Goal: Information Seeking & Learning: Compare options

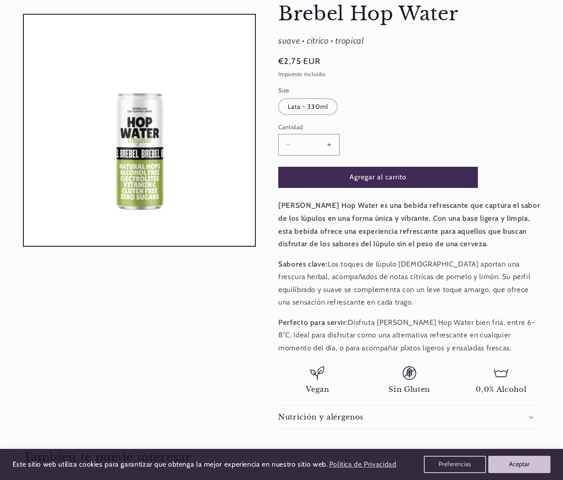
scroll to position [130, 0]
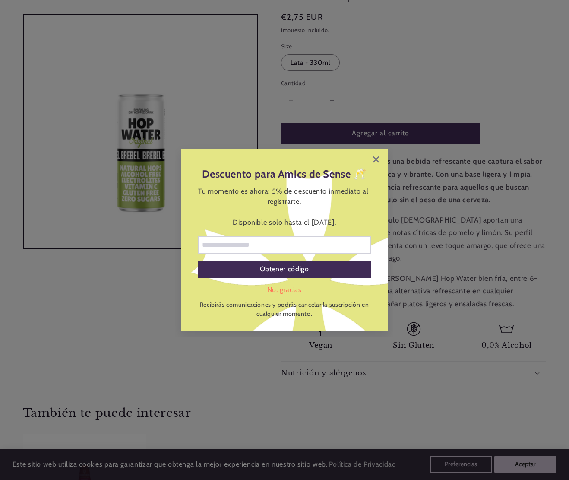
click at [374, 154] on div "Descuento para Amics de Sense 🥂 Tu momento es ahora: 5% de descuento inmediato …" at bounding box center [284, 240] width 207 height 182
click at [377, 157] on icon at bounding box center [376, 159] width 7 height 7
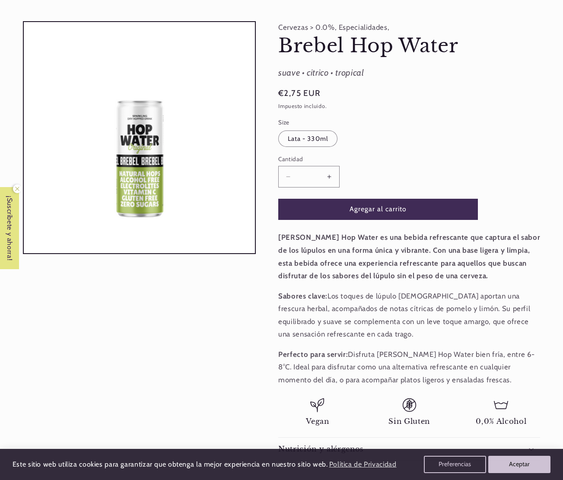
scroll to position [0, 0]
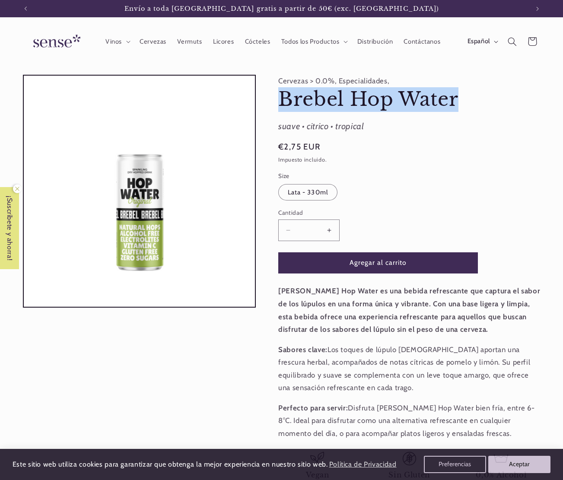
drag, startPoint x: 278, startPoint y: 96, endPoint x: 460, endPoint y: 108, distance: 182.3
click at [460, 108] on h1 "Brebel Hop Water" at bounding box center [409, 99] width 262 height 25
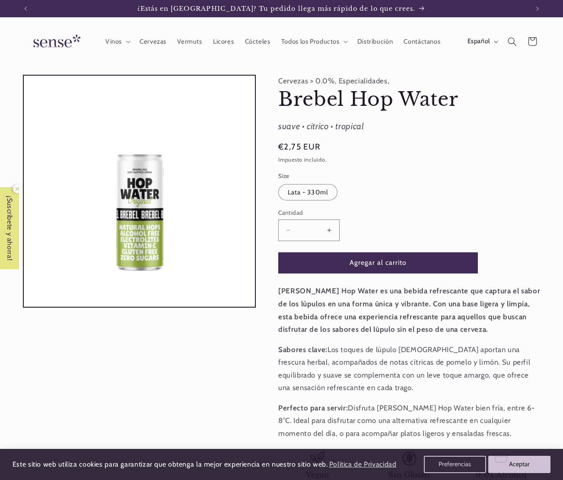
click at [432, 318] on strong "Brebel Hop Water es una bebida refrescante que captura el sabor de los lúpulos …" at bounding box center [409, 309] width 262 height 47
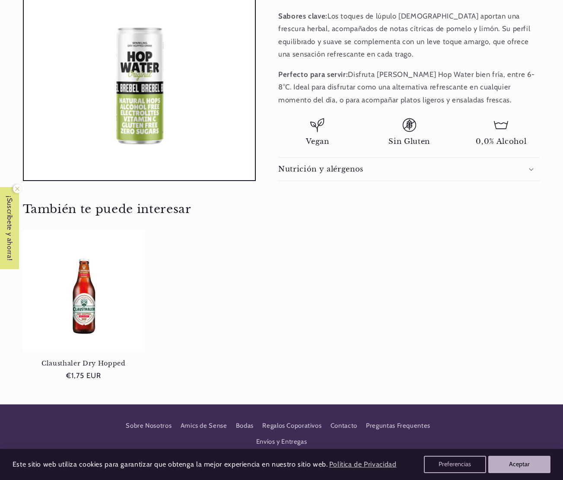
scroll to position [389, 0]
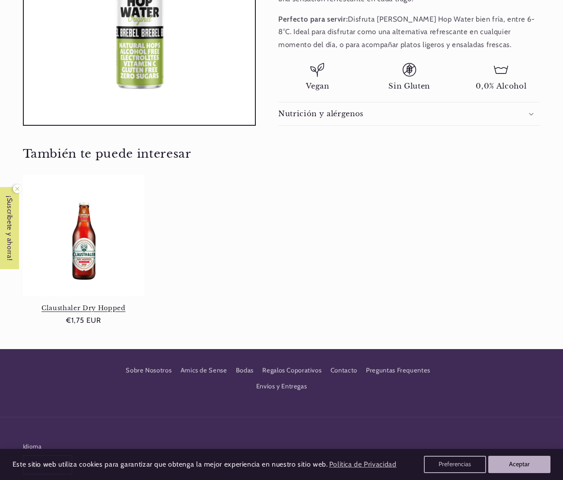
click at [82, 304] on link "Clausthaler Dry Hopped" at bounding box center [84, 308] width 122 height 8
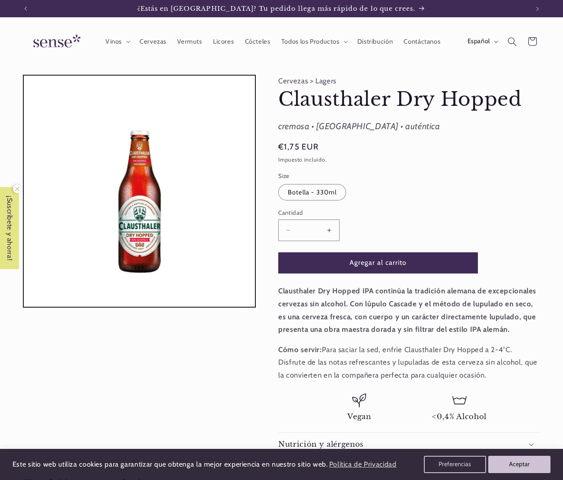
scroll to position [86, 0]
